Goal: Task Accomplishment & Management: Use online tool/utility

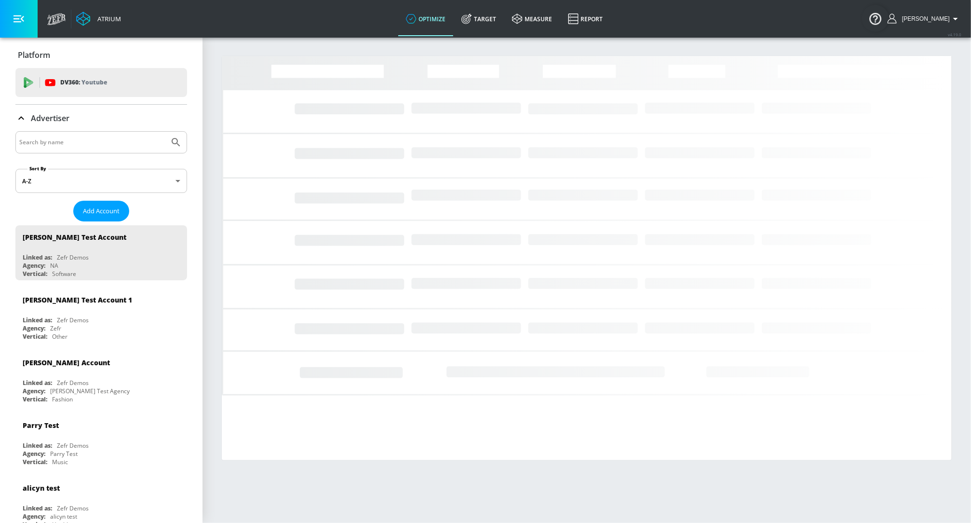
click at [61, 141] on input "Search by name" at bounding box center [92, 142] width 146 height 13
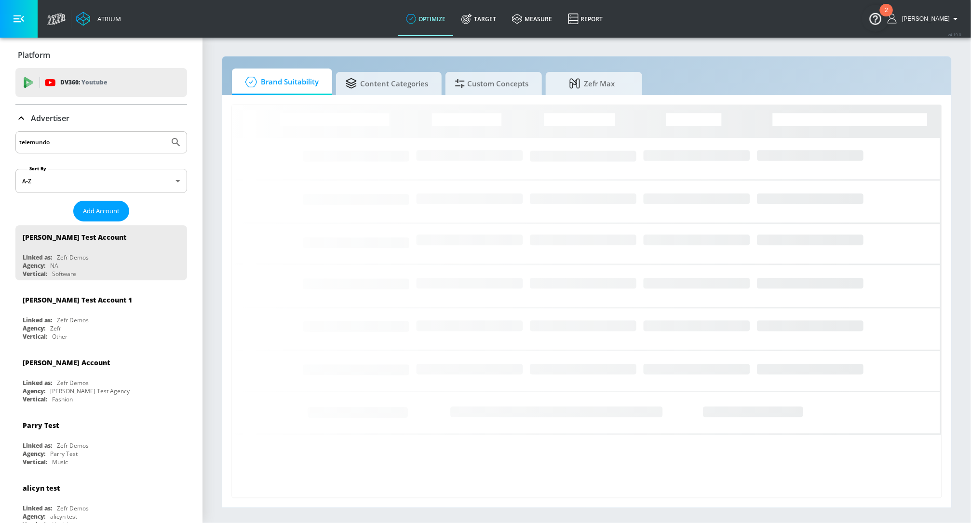
type input "telemundo"
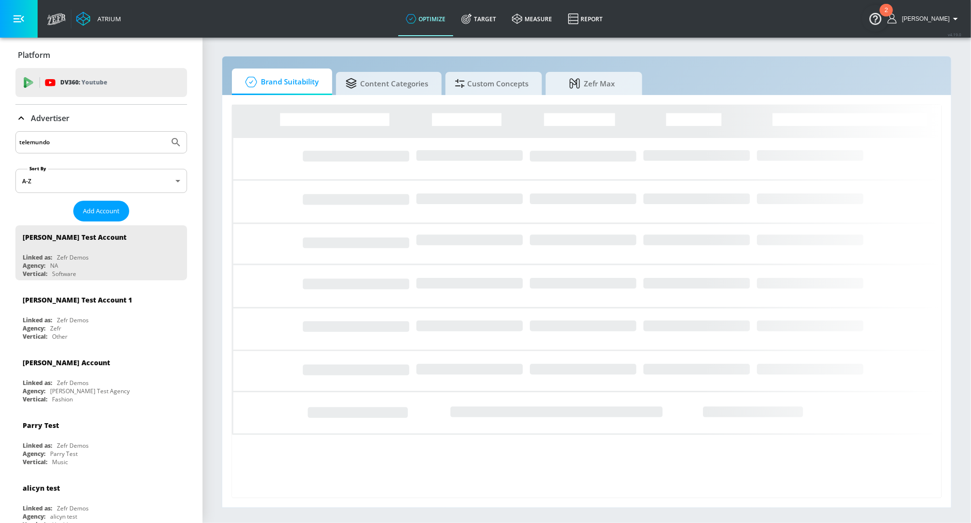
click at [165, 132] on button "Submit Search" at bounding box center [175, 142] width 21 height 21
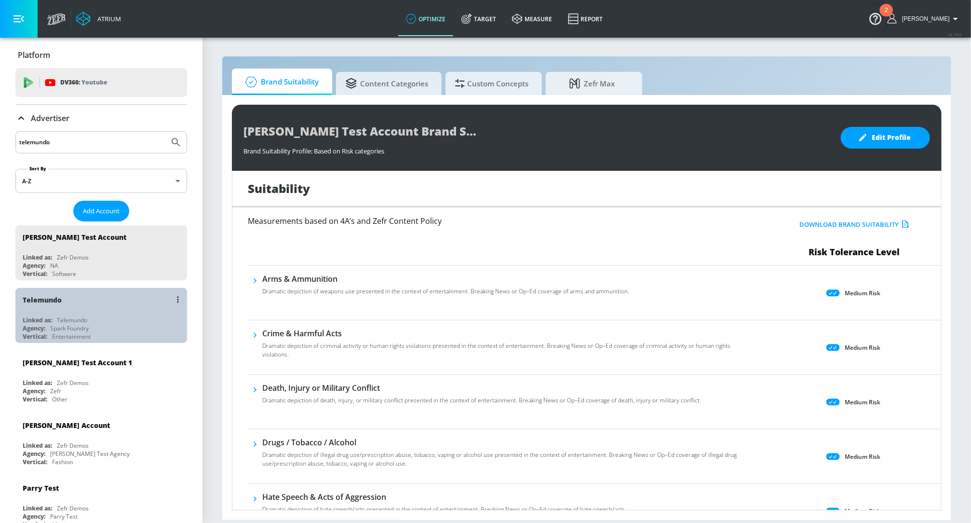
click at [63, 314] on div "Telemundo Linked as: Telemundo Agency: Spark Foundry Vertical: Entertainment" at bounding box center [101, 315] width 172 height 55
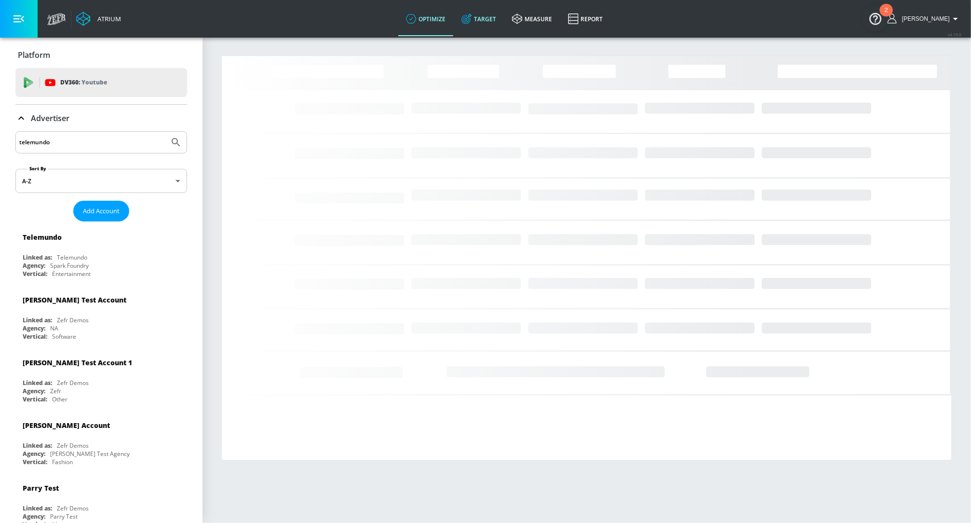
click at [495, 17] on link "Target" at bounding box center [479, 18] width 51 height 35
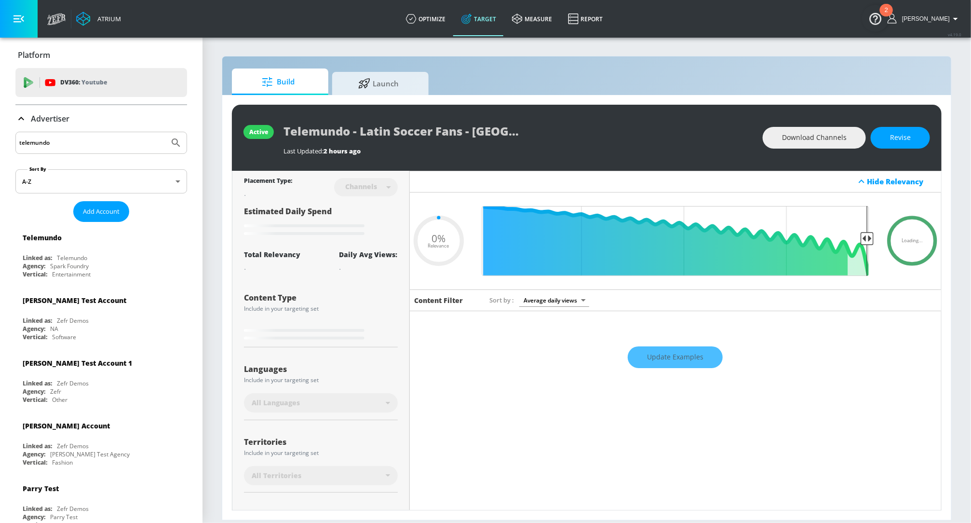
click at [23, 124] on div "Advertiser" at bounding box center [101, 118] width 172 height 27
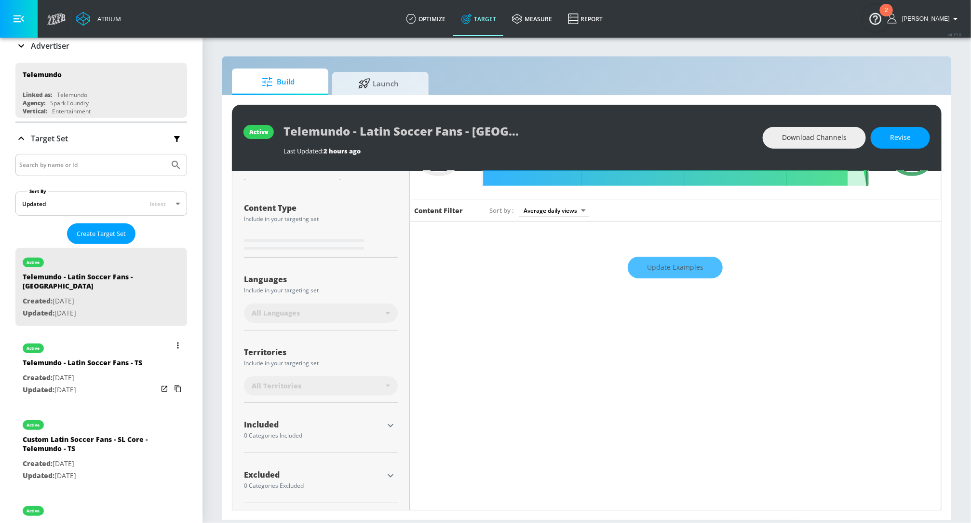
scroll to position [79, 0]
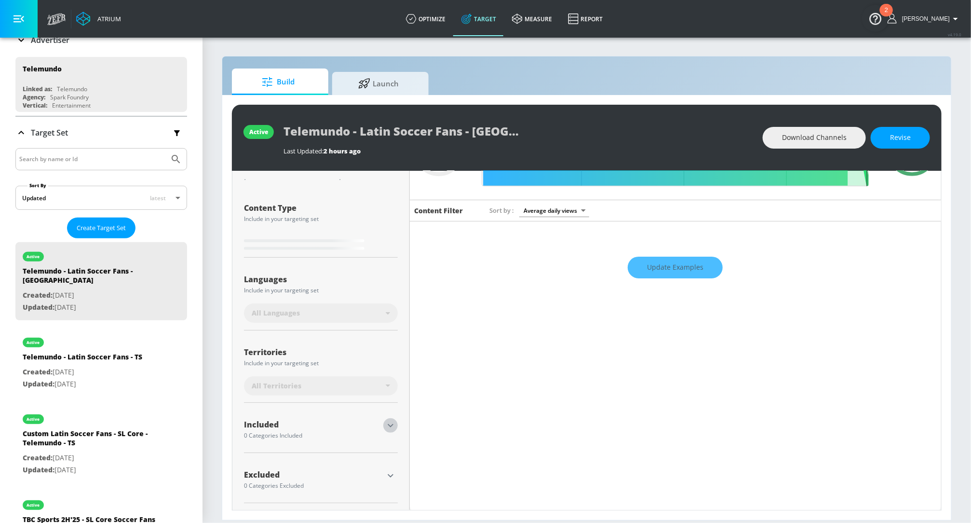
click at [389, 426] on icon "button" at bounding box center [391, 426] width 12 height 12
click at [395, 428] on icon "button" at bounding box center [391, 426] width 12 height 12
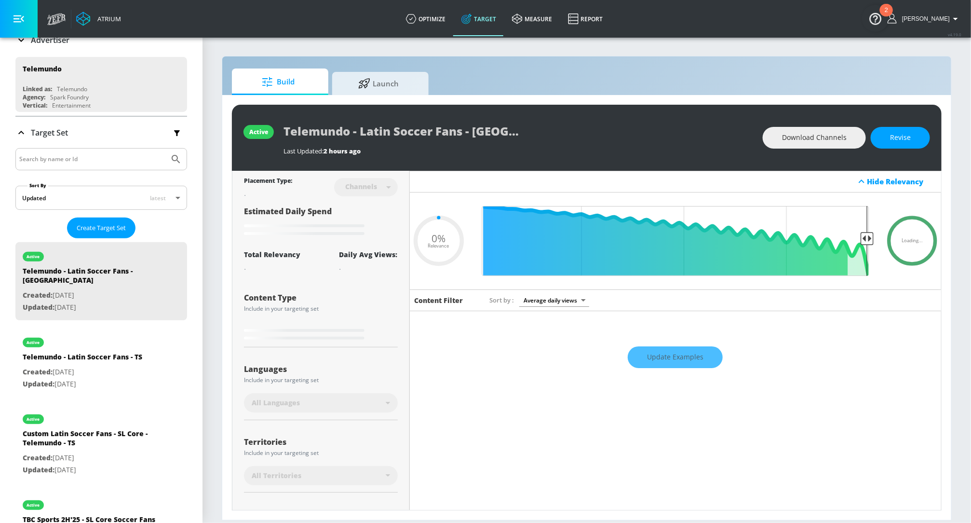
type input "0.25"
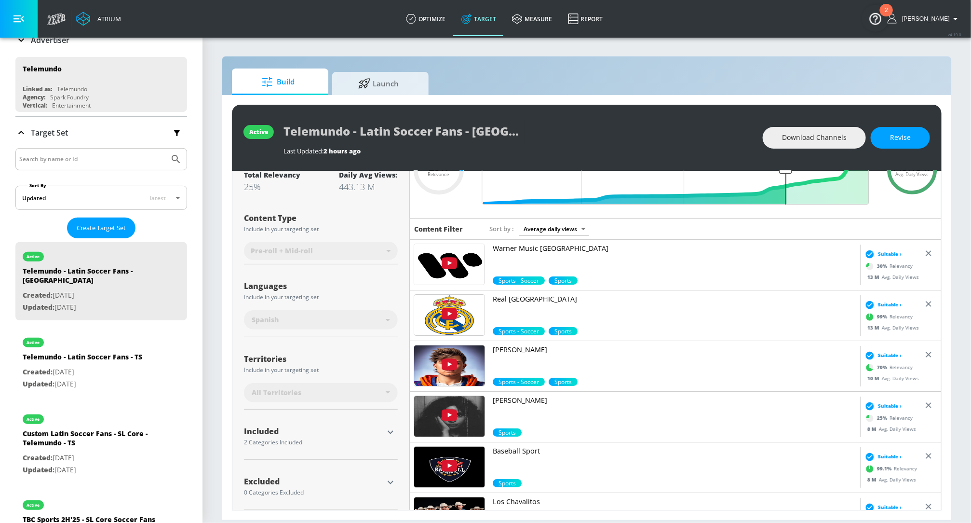
scroll to position [78, 0]
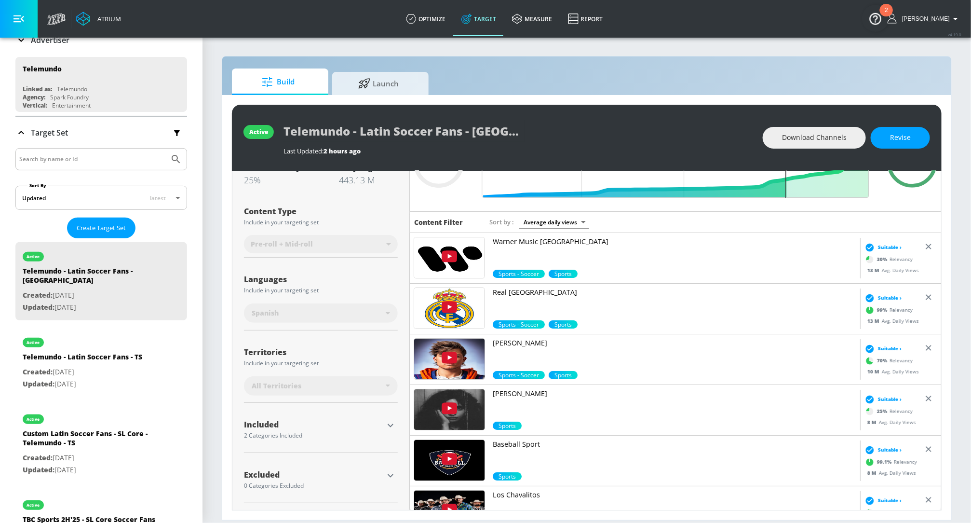
click at [300, 429] on div "Included" at bounding box center [313, 427] width 139 height 12
click at [389, 425] on icon "button" at bounding box center [391, 425] width 6 height 3
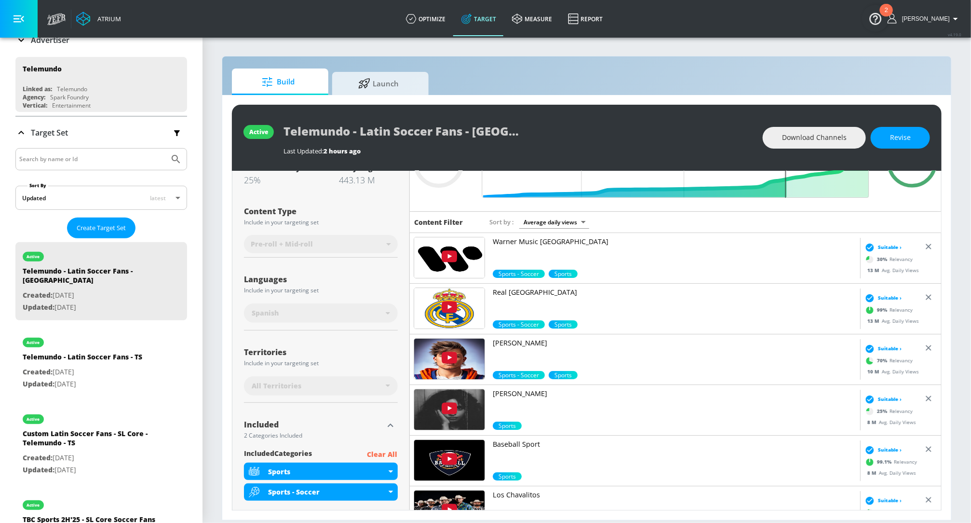
scroll to position [155, 0]
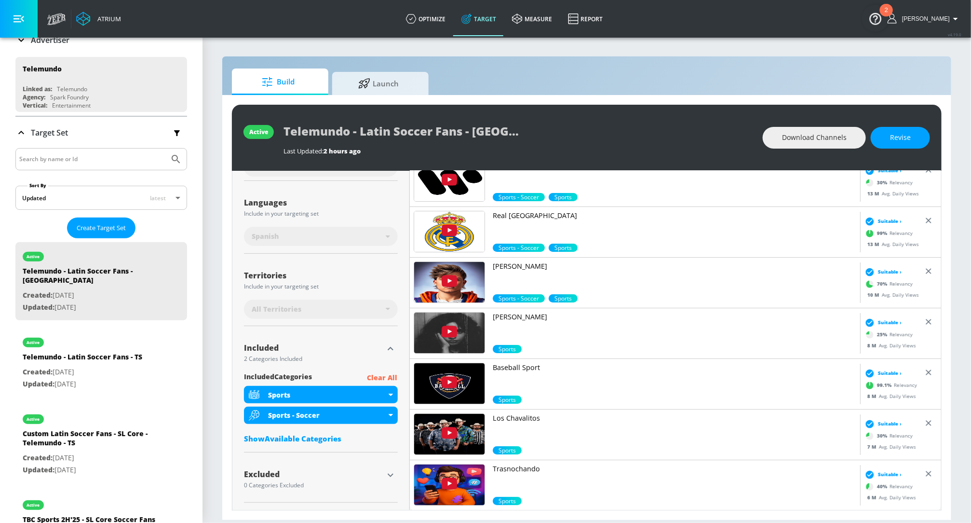
click at [319, 441] on div "Show Available Categories" at bounding box center [321, 439] width 154 height 10
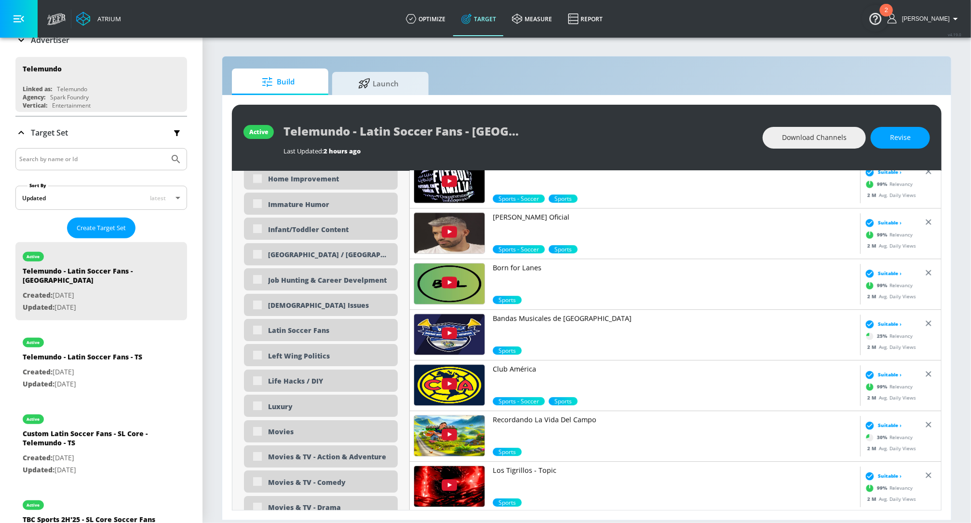
scroll to position [1675, 0]
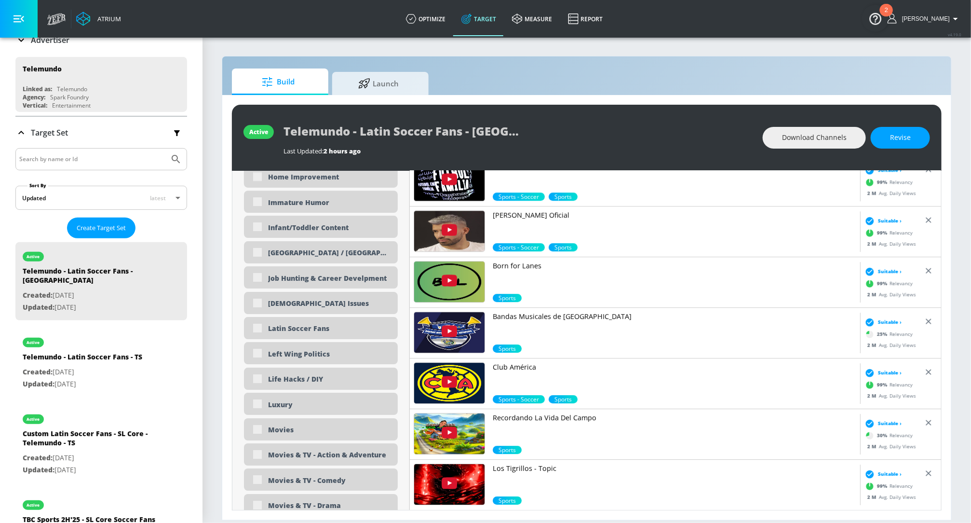
click at [222, 305] on div "Build Launch active Telemundo - Latin Soccer Fans - CT Last Updated: 2 hours ag…" at bounding box center [587, 288] width 730 height 464
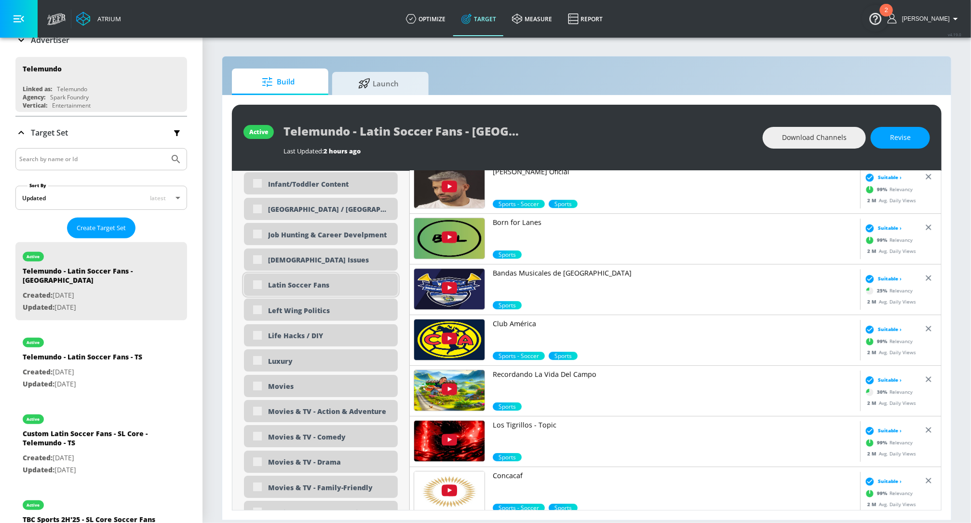
drag, startPoint x: 318, startPoint y: 283, endPoint x: 247, endPoint y: 283, distance: 70.9
click at [247, 283] on div "Latin Soccer Fans" at bounding box center [321, 284] width 154 height 22
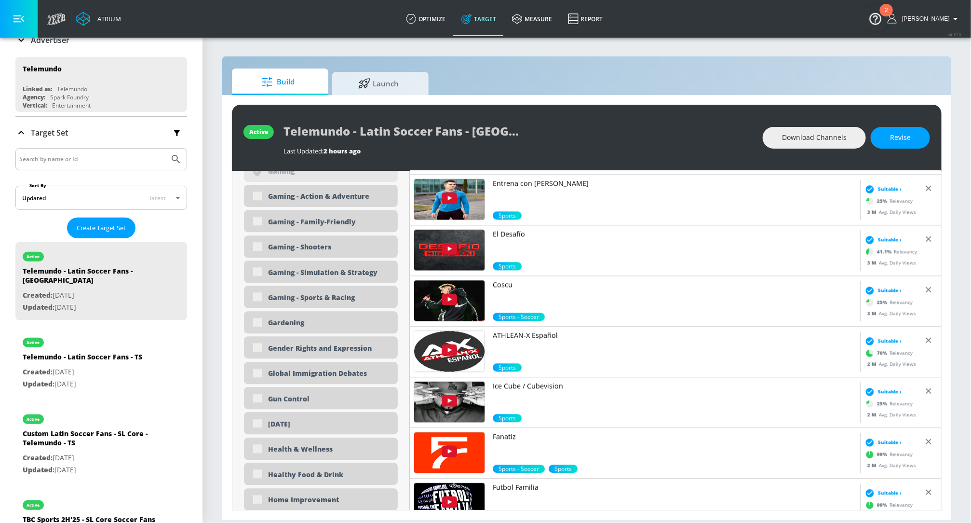
scroll to position [1353, 0]
